Goal: Information Seeking & Learning: Understand process/instructions

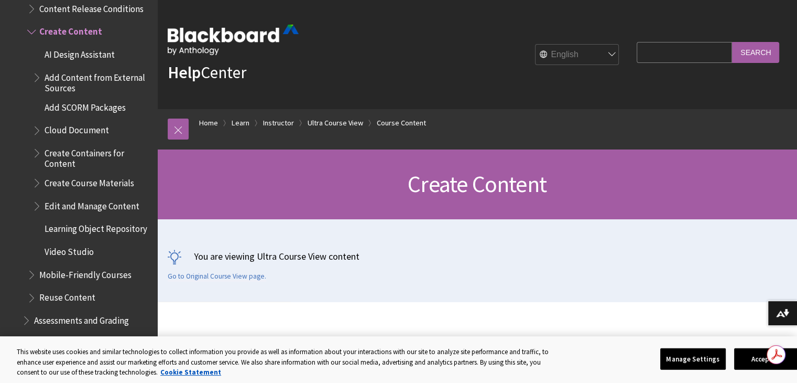
click at [645, 58] on input "Search Query" at bounding box center [684, 52] width 95 height 20
type input "copy from existing coures"
click at [732, 42] on input "Search" at bounding box center [755, 52] width 47 height 20
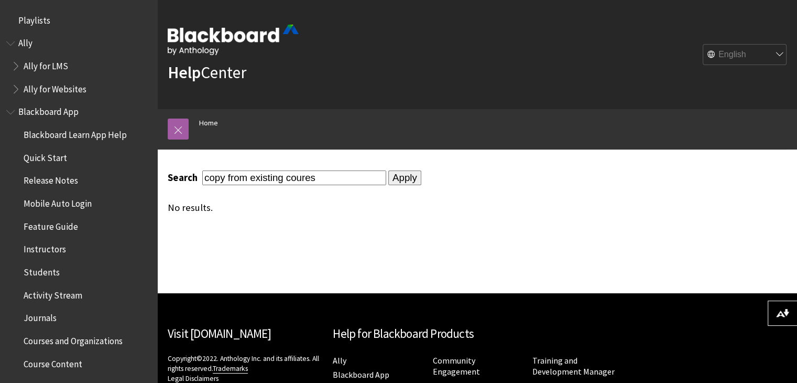
click at [357, 170] on input "copy from existing coures" at bounding box center [294, 177] width 184 height 14
type input "copy from existing course"
click at [388, 170] on input "Apply" at bounding box center [404, 177] width 33 height 15
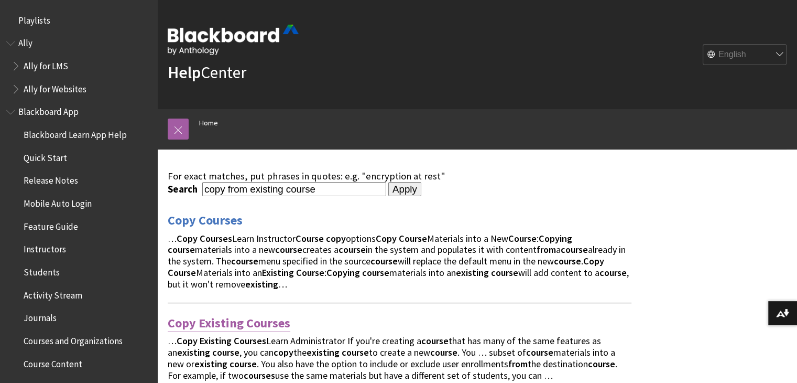
click at [277, 319] on link "Copy Existing Courses" at bounding box center [229, 322] width 123 height 17
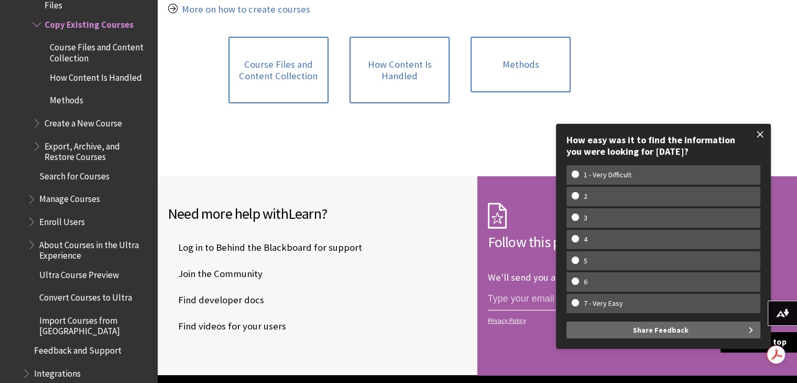
click at [759, 130] on span at bounding box center [760, 134] width 22 height 22
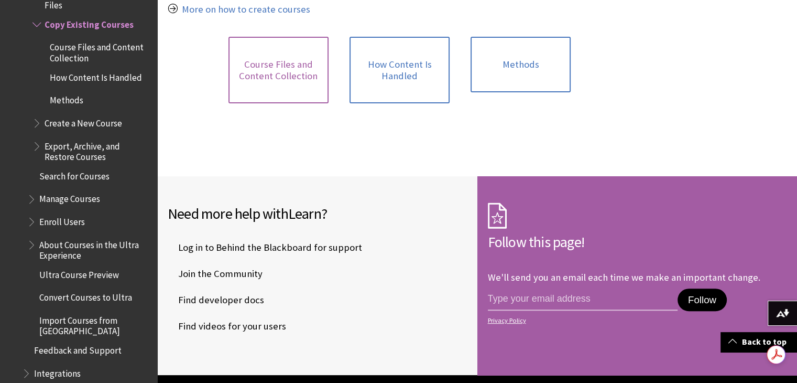
click at [284, 80] on link "Course Files and Content Collection" at bounding box center [278, 70] width 100 height 67
